Goal: Transaction & Acquisition: Purchase product/service

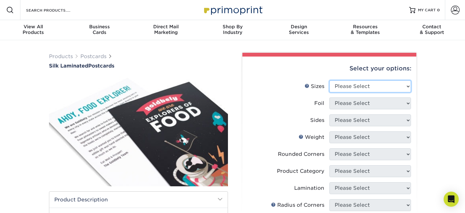
click at [380, 87] on select "Please Select 2" x 4" 2" x 6" 2" x 8" 3" x 5" 3.5" x 3.5" 3.5" x 4" 3.5" x 8.5"…" at bounding box center [370, 86] width 82 height 12
select select "3.00x5.00"
click at [329, 80] on select "Please Select 2" x 4" 2" x 6" 2" x 8" 3" x 5" 3.5" x 3.5" 3.5" x 4" 3.5" x 8.5"…" at bounding box center [370, 86] width 82 height 12
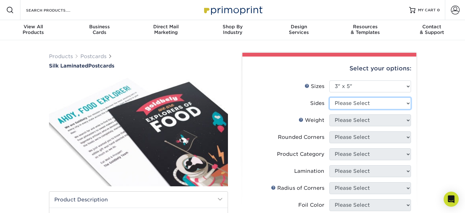
click at [368, 107] on select "Please Select Print Both Sides - Foil Both Sides Print Both Sides - Foil Front …" at bounding box center [370, 103] width 82 height 12
select select "34527644-b4fd-4ffb-9092-1318eefcd9d9"
click at [329, 97] on select "Please Select Print Both Sides - Foil Both Sides Print Both Sides - Foil Front …" at bounding box center [370, 103] width 82 height 12
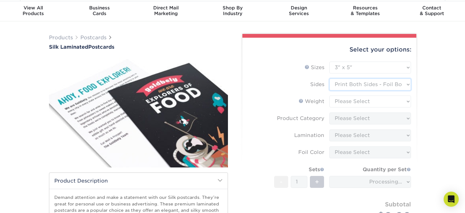
scroll to position [21, 0]
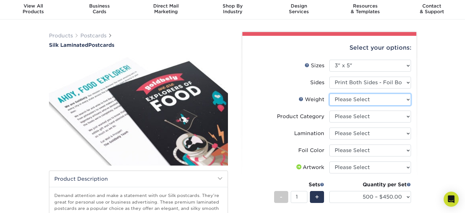
click at [407, 101] on select "Please Select 16PT" at bounding box center [370, 100] width 82 height 12
select select "16PT"
click at [329, 94] on select "Please Select 16PT" at bounding box center [370, 100] width 82 height 12
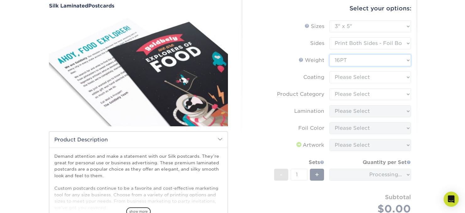
scroll to position [62, 0]
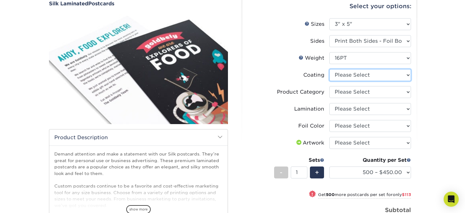
click at [408, 75] on select at bounding box center [370, 75] width 82 height 12
click at [329, 69] on select at bounding box center [370, 75] width 82 height 12
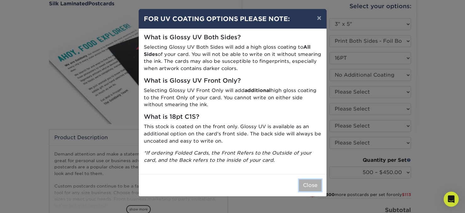
click at [305, 186] on button "Close" at bounding box center [310, 185] width 23 height 12
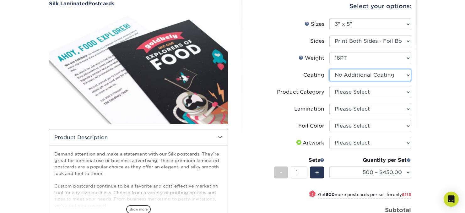
click at [408, 76] on select at bounding box center [370, 75] width 82 height 12
select select "-1"
click at [329, 69] on select at bounding box center [370, 75] width 82 height 12
select select
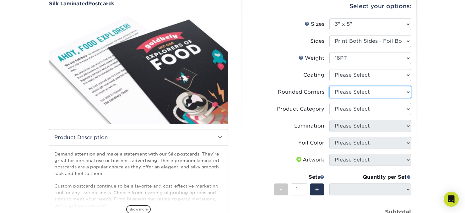
click at [407, 90] on select "Please Select Yes - Round 4 Corners No" at bounding box center [370, 92] width 82 height 12
select select "0"
click at [329, 86] on select "Please Select Yes - Round 4 Corners No" at bounding box center [370, 92] width 82 height 12
select select "-1"
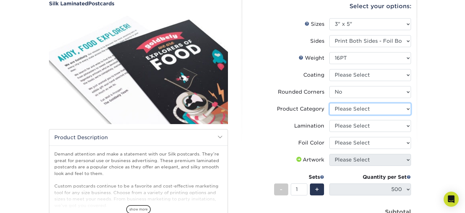
click at [408, 109] on select "Please Select Postcards" at bounding box center [370, 109] width 82 height 12
select select "9b7272e0-d6c8-4c3c-8e97-d3a1bcdab858"
click at [329, 103] on select "Please Select Postcards" at bounding box center [370, 109] width 82 height 12
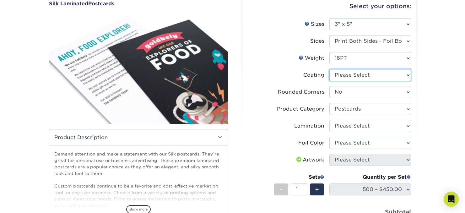
click at [408, 74] on select at bounding box center [370, 75] width 82 height 12
select select "3e7618de-abca-4bda-9f97-8b9129e913d8"
click at [329, 69] on select at bounding box center [370, 75] width 82 height 12
select select
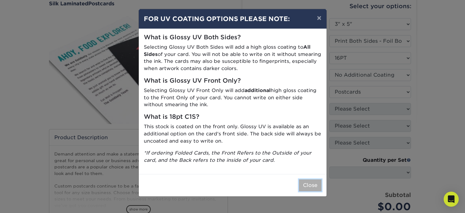
click at [311, 190] on button "Close" at bounding box center [310, 185] width 23 height 12
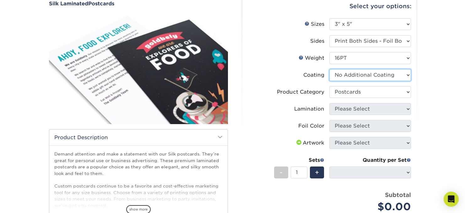
click at [406, 73] on select at bounding box center [370, 75] width 82 height 12
select select "-1"
click at [329, 69] on select at bounding box center [370, 75] width 82 height 12
select select
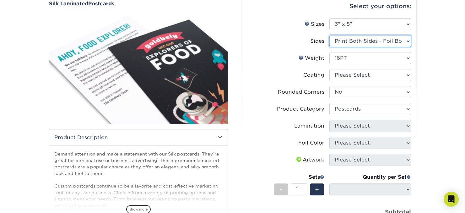
click at [406, 39] on select "Please Select Print Both Sides - Foil Both Sides Print Both Sides - Foil Front …" at bounding box center [370, 41] width 82 height 12
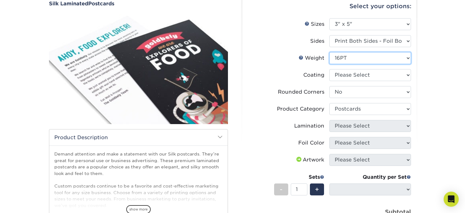
click at [406, 57] on select "Please Select 16PT" at bounding box center [370, 58] width 82 height 12
select select "-1"
click at [329, 52] on select "Please Select 16PT" at bounding box center [370, 58] width 82 height 12
select select "-1"
select select
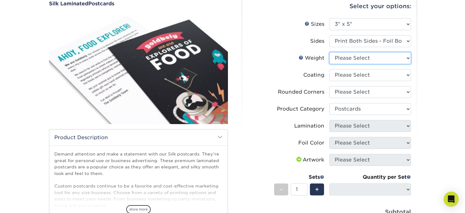
select select "-1"
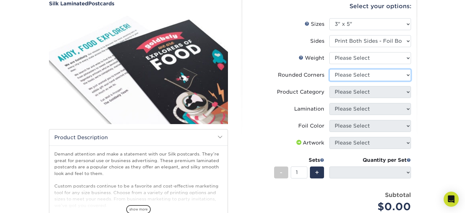
click at [406, 74] on select "Please Select Yes - Round 4 Corners No" at bounding box center [370, 75] width 82 height 12
select select "0"
click at [329, 69] on select "Please Select Yes - Round 4 Corners No" at bounding box center [370, 75] width 82 height 12
select select
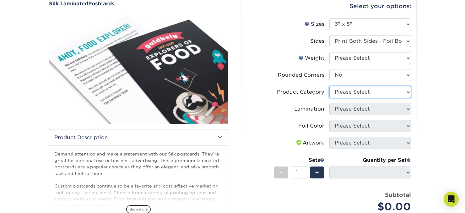
click at [409, 94] on select "Please Select Postcards" at bounding box center [370, 92] width 82 height 12
select select "9b7272e0-d6c8-4c3c-8e97-d3a1bcdab858"
click at [329, 86] on select "Please Select Postcards" at bounding box center [370, 92] width 82 height 12
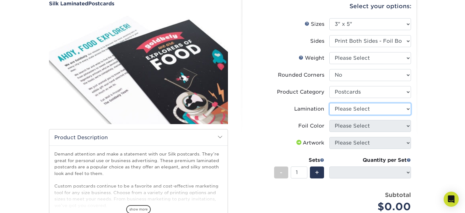
click at [408, 107] on select "Please Select Silk" at bounding box center [370, 109] width 82 height 12
select select "ccacb42f-45f7-42d3-bbd3-7c8421cf37f0"
click at [329, 103] on select "Please Select Silk" at bounding box center [370, 109] width 82 height 12
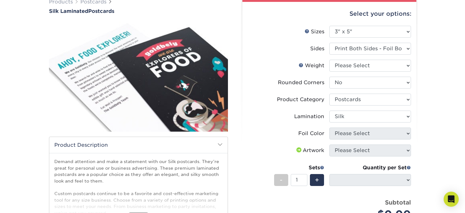
scroll to position [53, 0]
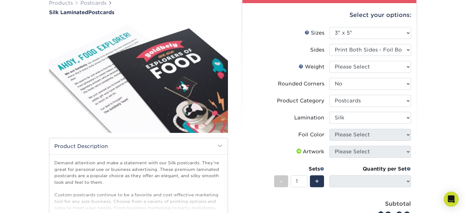
click at [301, 153] on span at bounding box center [299, 150] width 8 height 5
click at [298, 152] on span at bounding box center [299, 150] width 8 height 5
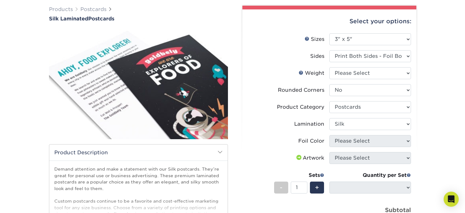
scroll to position [49, 0]
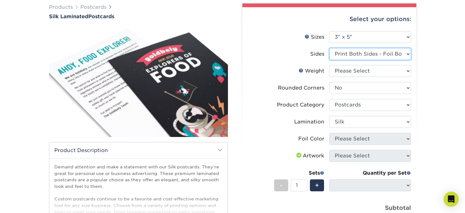
click at [407, 52] on select "Please Select Print Both Sides - Foil Both Sides Print Both Sides - Foil Front …" at bounding box center [370, 54] width 82 height 12
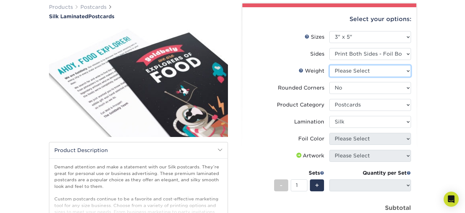
click at [408, 69] on select "Please Select 16PT" at bounding box center [370, 71] width 82 height 12
select select "16PT"
click at [329, 65] on select "Please Select 16PT" at bounding box center [370, 71] width 82 height 12
select select
select select "-1"
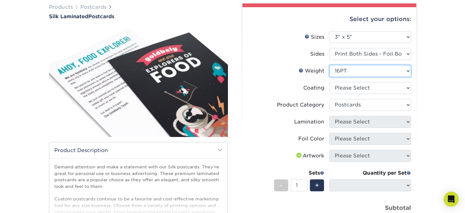
click at [406, 70] on select "Please Select 16PT" at bounding box center [370, 71] width 82 height 12
select select "-1"
click at [329, 65] on select "Please Select 16PT" at bounding box center [370, 71] width 82 height 12
select select "-1"
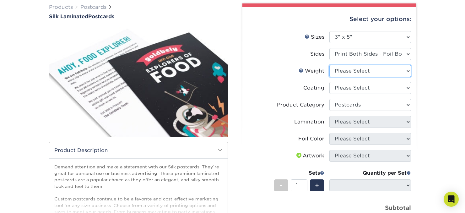
select select
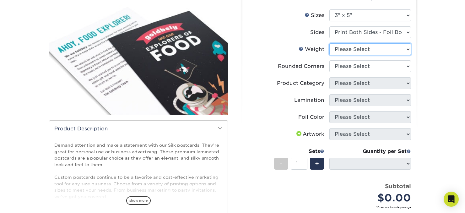
scroll to position [76, 0]
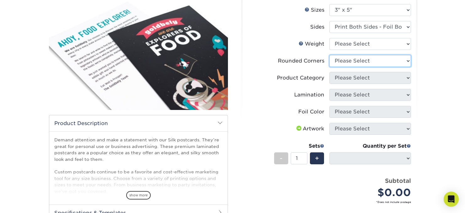
click at [407, 62] on select "Please Select Yes - Round 4 Corners No" at bounding box center [370, 61] width 82 height 12
select select "0"
click at [329, 55] on select "Please Select Yes - Round 4 Corners No" at bounding box center [370, 61] width 82 height 12
select select
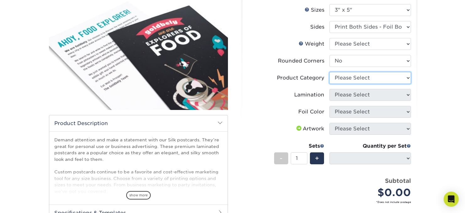
click at [406, 78] on select "Please Select Postcards" at bounding box center [370, 78] width 82 height 12
select select "9b7272e0-d6c8-4c3c-8e97-d3a1bcdab858"
click at [329, 72] on select "Please Select Postcards" at bounding box center [370, 78] width 82 height 12
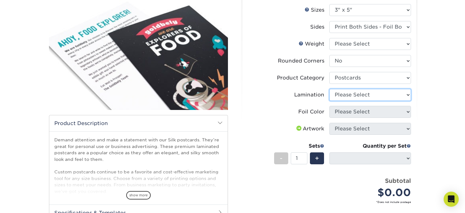
click at [403, 94] on select "Please Select Silk" at bounding box center [370, 95] width 82 height 12
select select "ccacb42f-45f7-42d3-bbd3-7c8421cf37f0"
click at [329, 89] on select "Please Select Silk" at bounding box center [370, 95] width 82 height 12
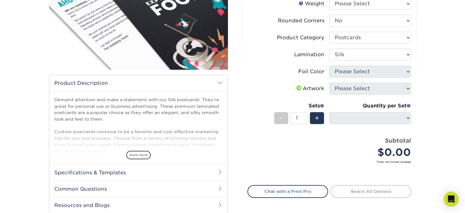
scroll to position [122, 0]
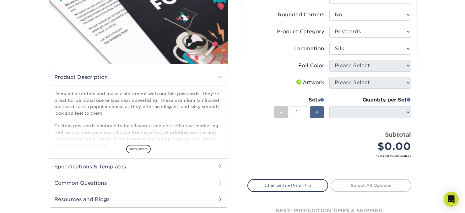
click at [314, 111] on div "+" at bounding box center [317, 112] width 14 height 12
type input "4"
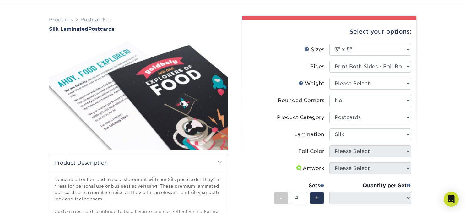
scroll to position [14, 0]
